Goal: Entertainment & Leisure: Browse casually

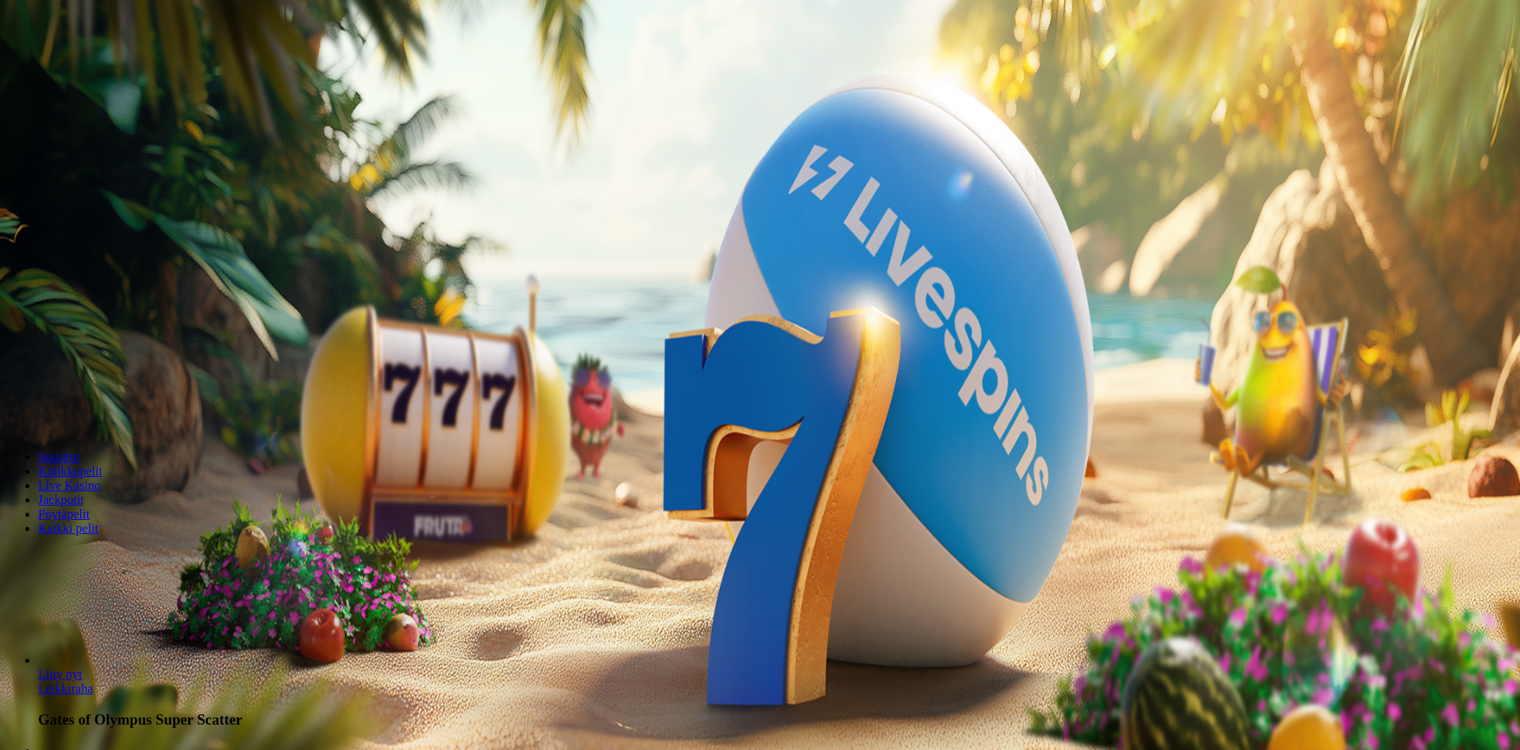
click at [119, 362] on input "***" at bounding box center [62, 370] width 113 height 16
type input "*"
type input "**"
click at [83, 421] on span "Talleta ja pelaa" at bounding box center [48, 415] width 71 height 12
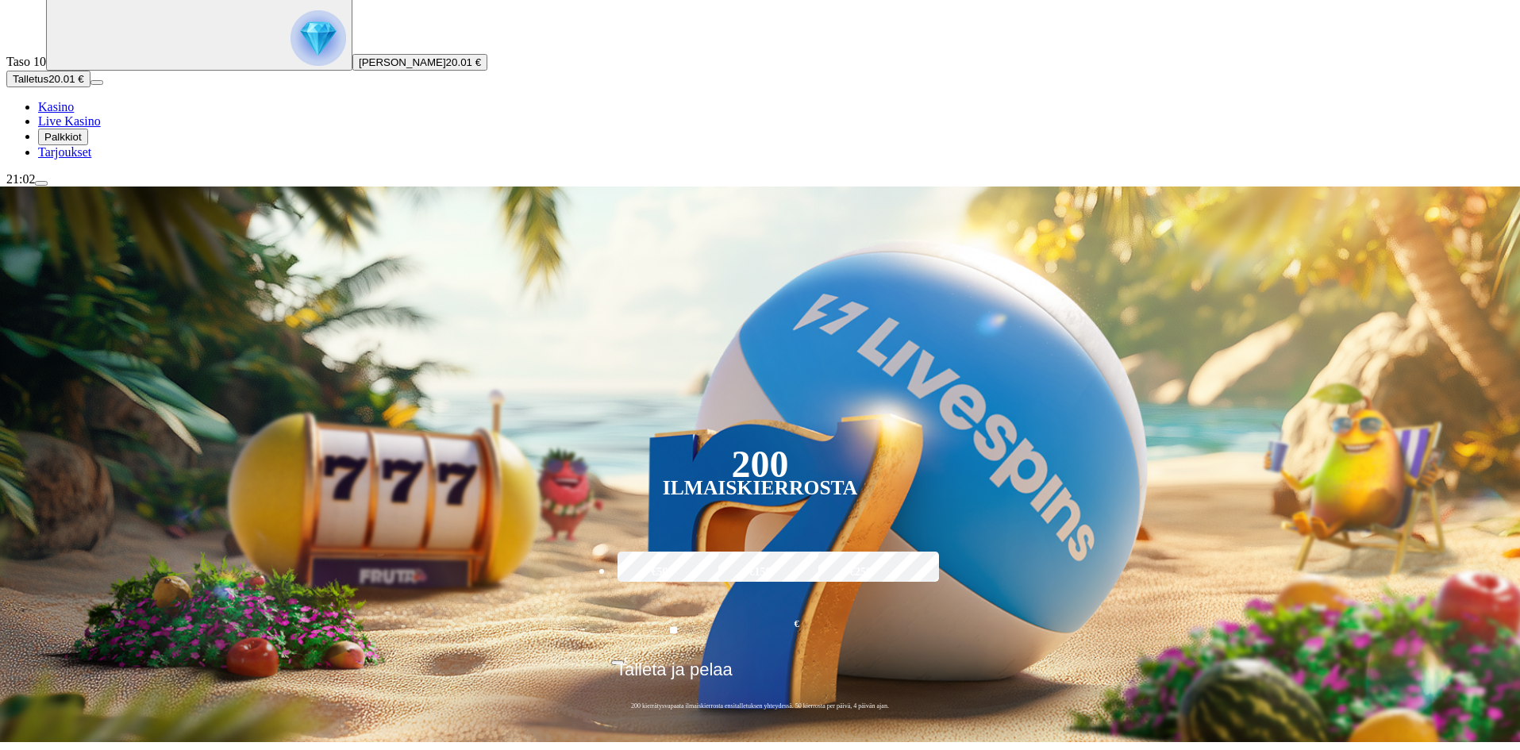
scroll to position [159, 0]
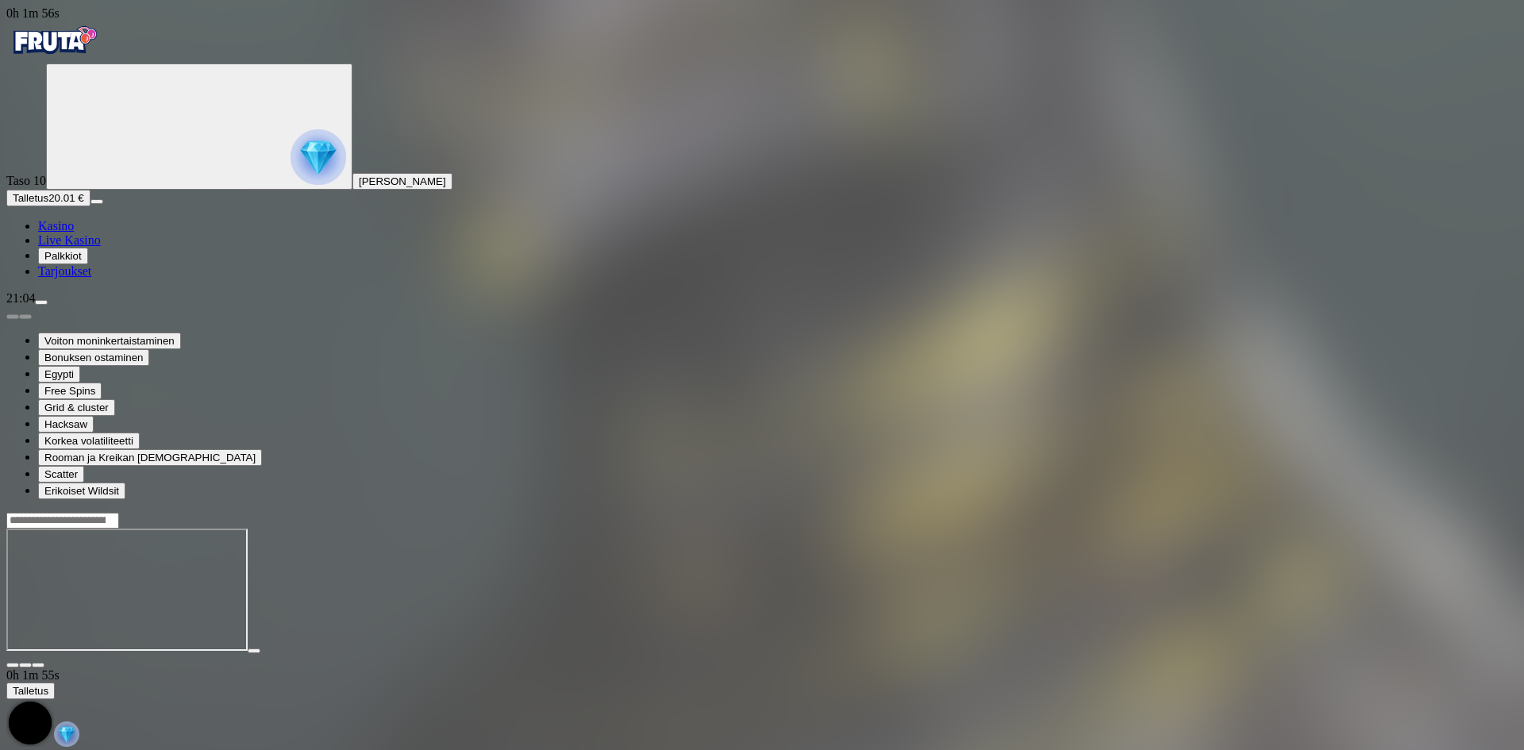
click at [102, 56] on img "Primary" at bounding box center [53, 41] width 95 height 40
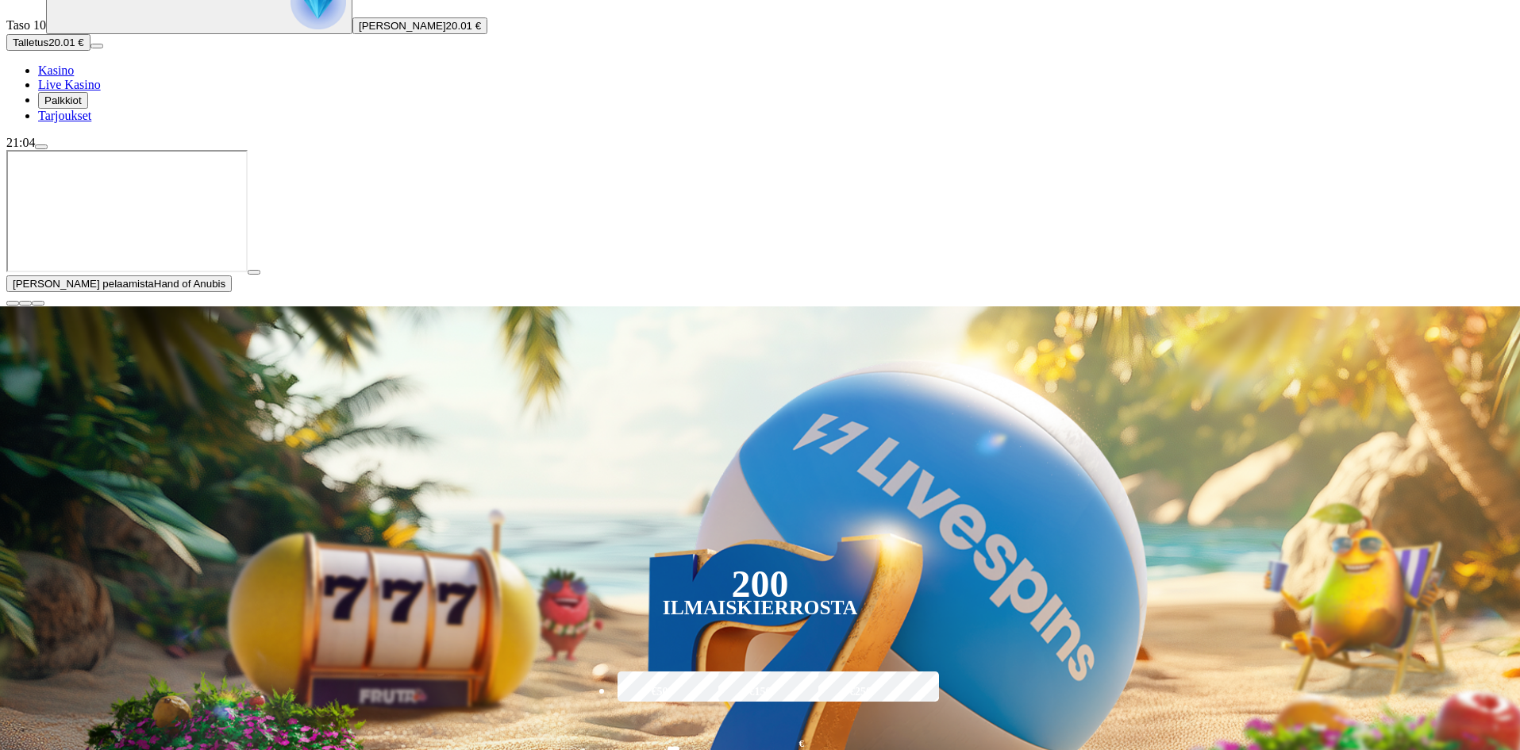
scroll to position [159, 0]
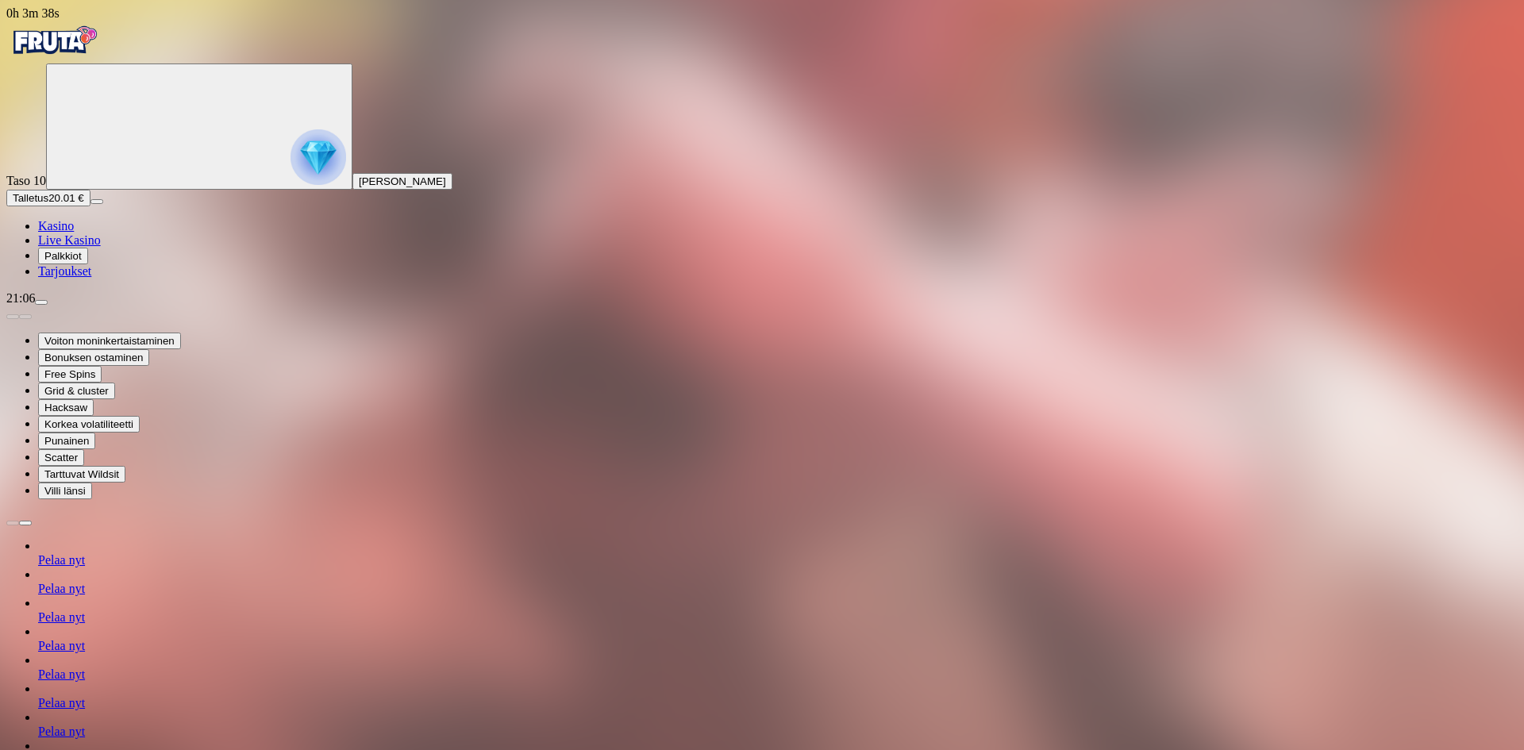
click at [25, 523] on span "chevron-right icon" at bounding box center [25, 523] width 0 height 0
click at [38, 625] on link at bounding box center [38, 625] width 0 height 0
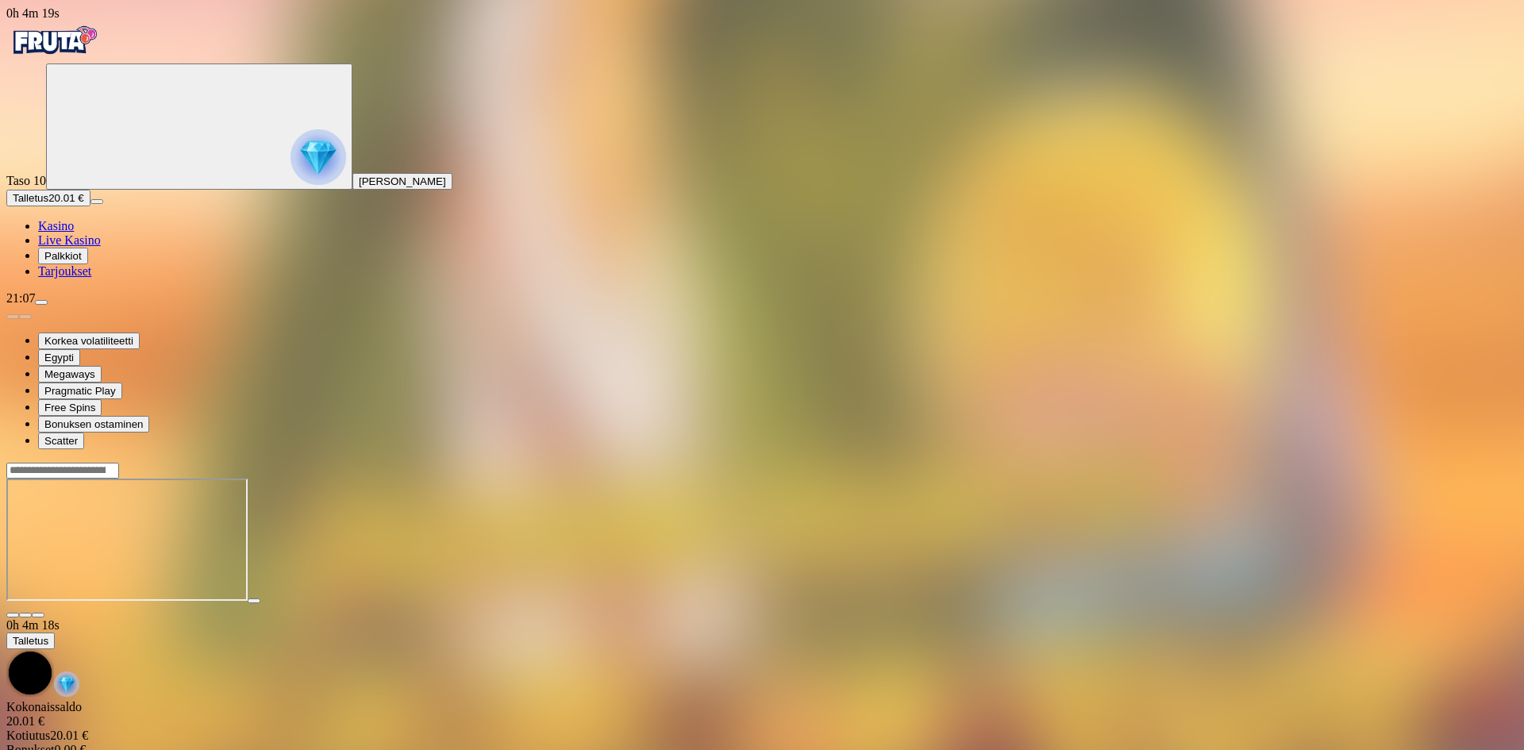
click at [75, 53] on img "Primary" at bounding box center [53, 41] width 95 height 40
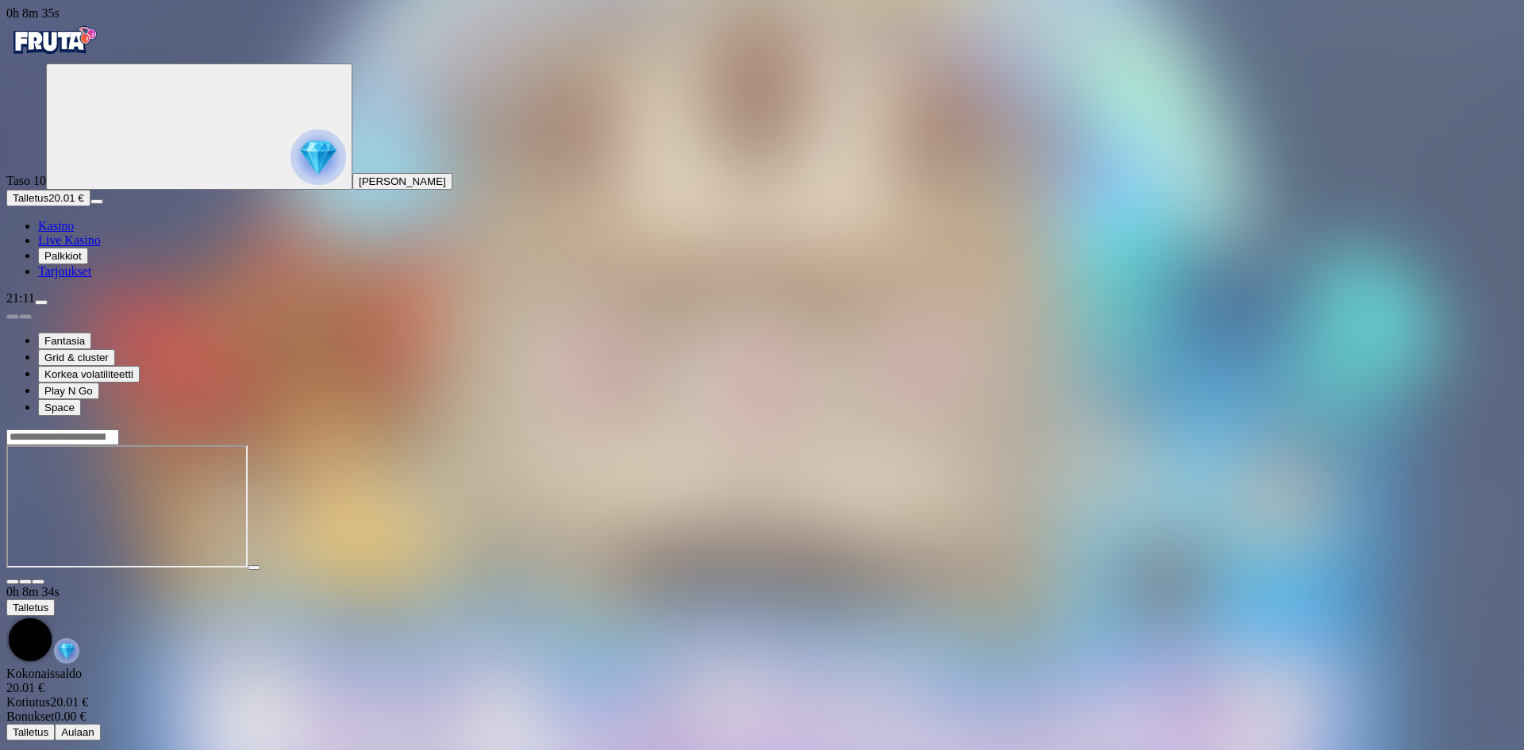
click at [290, 168] on img "Primary" at bounding box center [318, 157] width 56 height 56
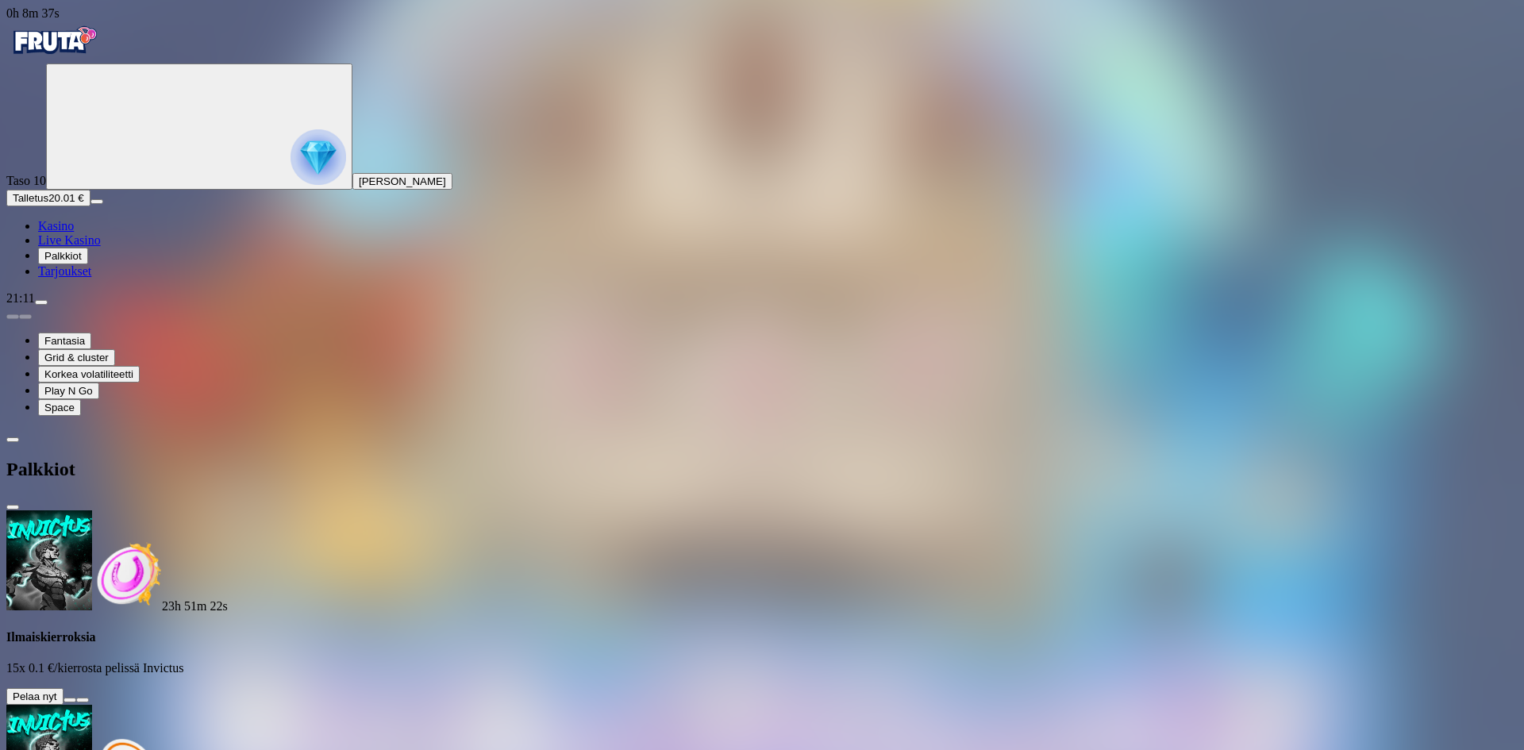
click at [76, 698] on button at bounding box center [69, 700] width 13 height 5
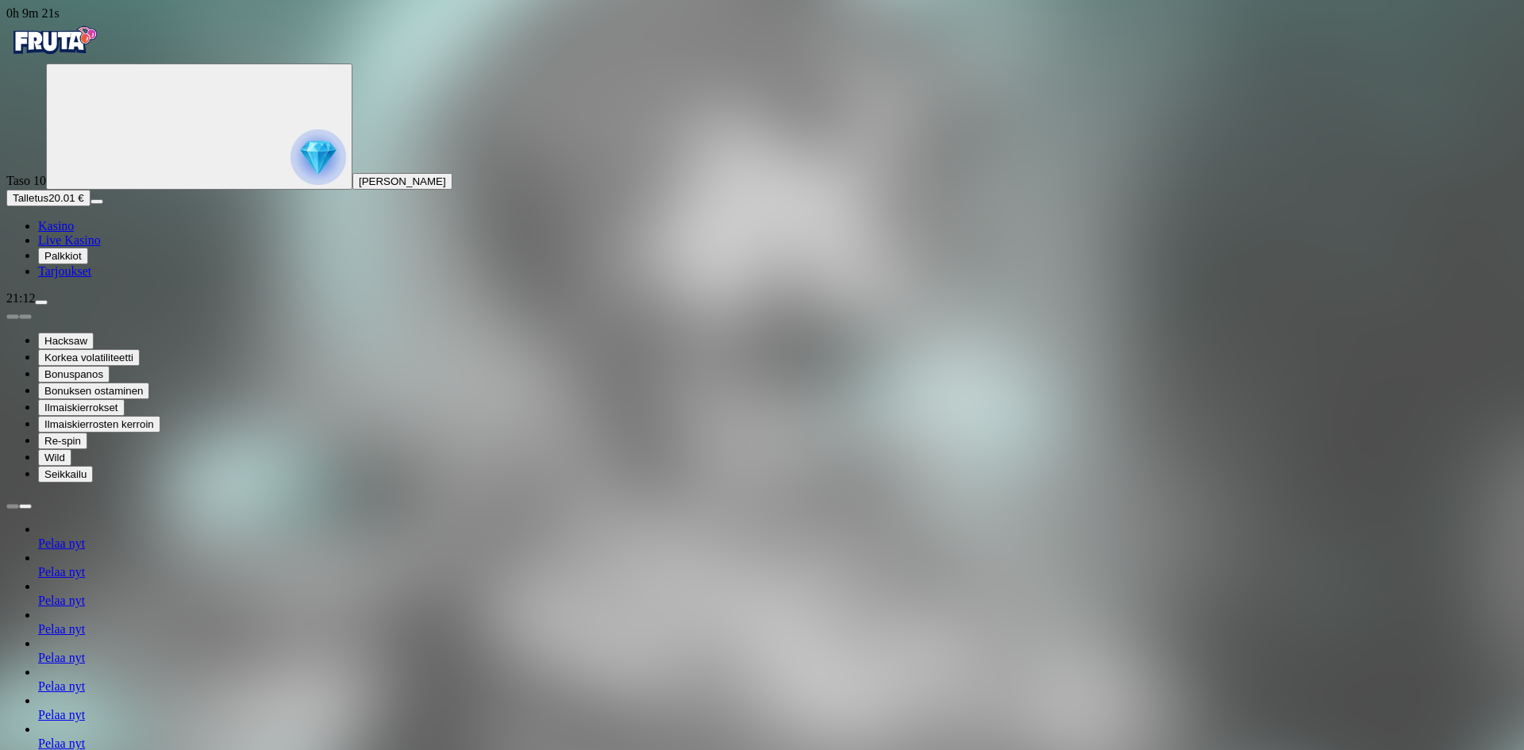
click at [120, 168] on circle "Primary" at bounding box center [171, 125] width 162 height 162
